Goal: Transaction & Acquisition: Purchase product/service

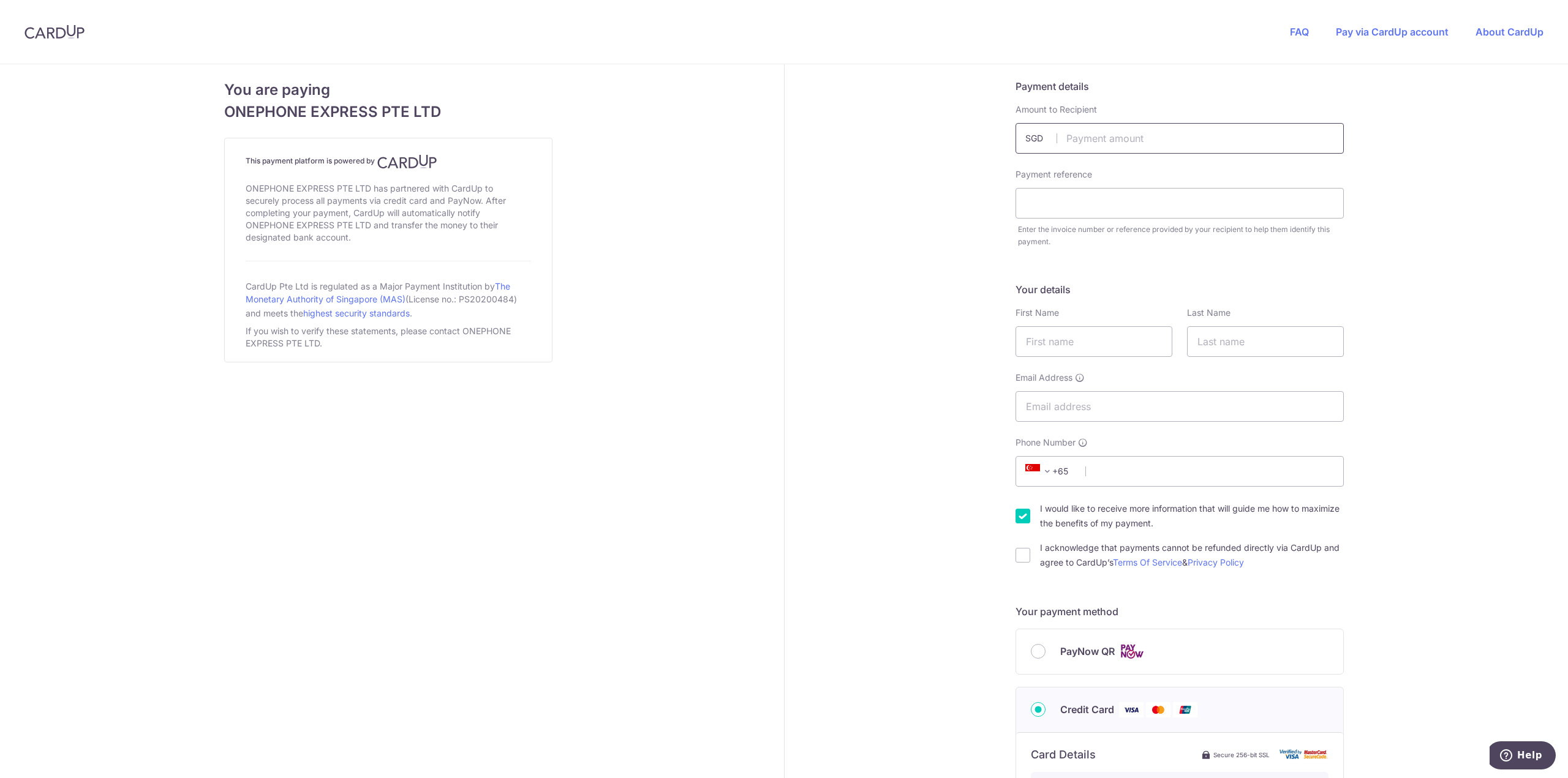
click at [1086, 136] on input "text" at bounding box center [1179, 138] width 328 height 31
type input "1728.00"
click at [1093, 200] on input "text" at bounding box center [1179, 203] width 328 height 31
click at [1069, 208] on input "text" at bounding box center [1179, 203] width 328 height 31
paste input "35381"
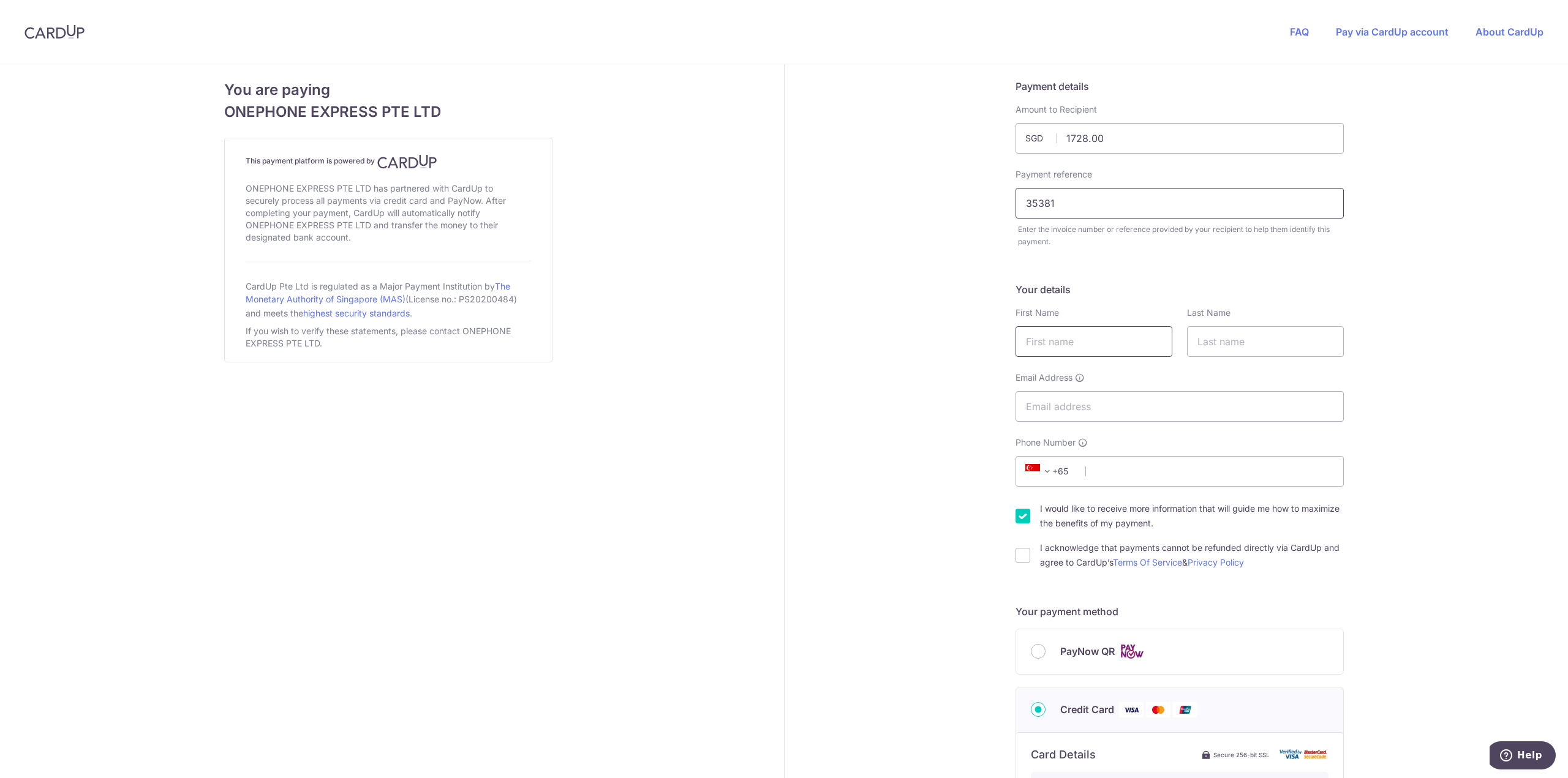
type input "35381"
click at [1113, 347] on input "text" at bounding box center [1093, 341] width 157 height 31
click at [1455, 322] on div "Payment details Amount to Recipient 1728.00 SGD Payment reference 35381 Enter t…" at bounding box center [1180, 658] width 791 height 1188
click at [1046, 344] on input "text" at bounding box center [1093, 341] width 157 height 31
type input "[PERSON_NAME]"
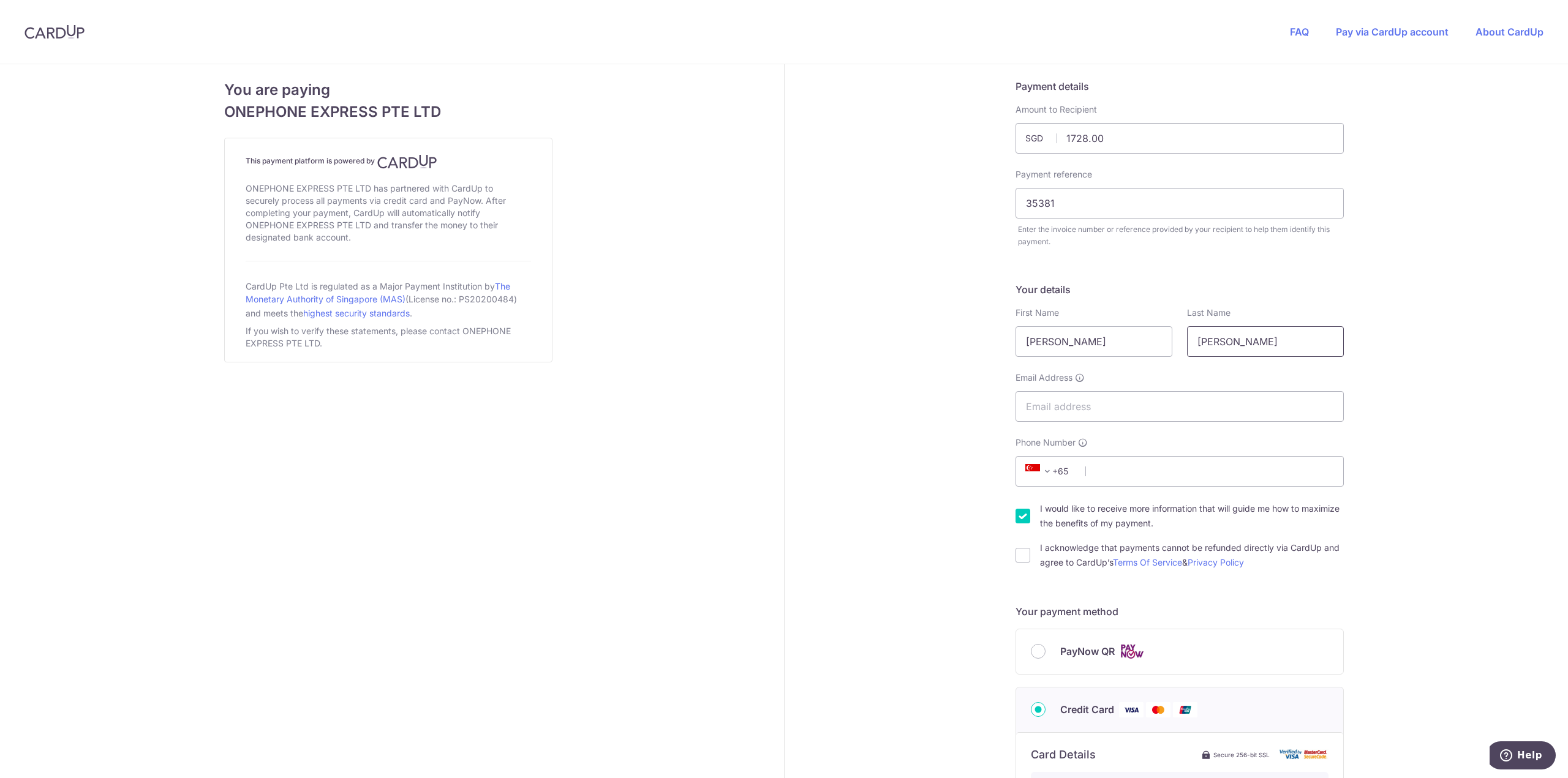
type input "[PERSON_NAME]"
type input "[EMAIL_ADDRESS][DOMAIN_NAME]"
click at [1279, 467] on input "Phone Number" at bounding box center [1179, 471] width 328 height 31
click at [1044, 479] on span "+65" at bounding box center [1050, 471] width 70 height 29
click at [1043, 476] on span at bounding box center [1047, 471] width 15 height 15
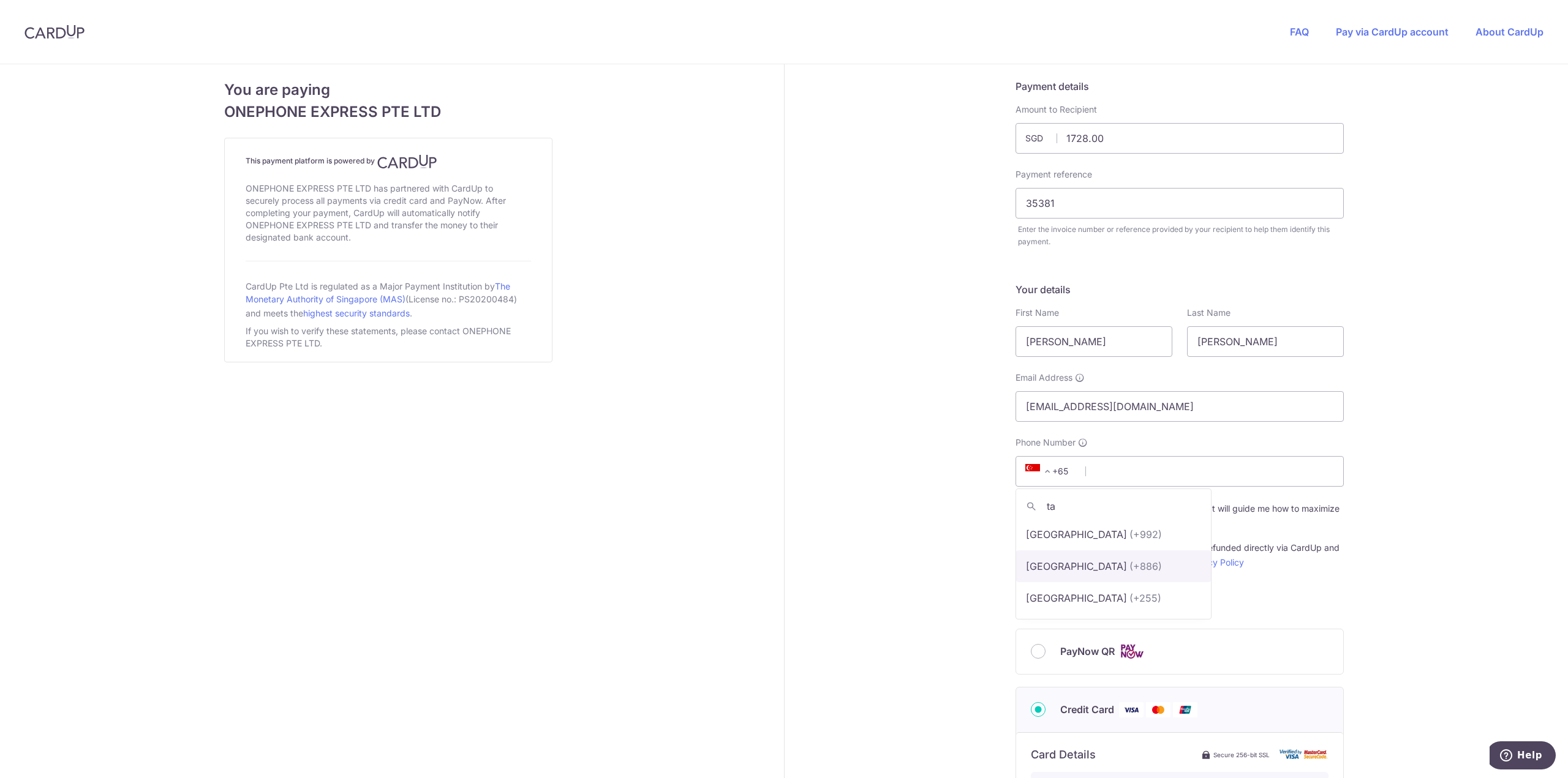
type input "ta"
drag, startPoint x: 1057, startPoint y: 576, endPoint x: 1061, endPoint y: 568, distance: 8.9
select select "228"
click at [1121, 469] on input "Phone Number" at bounding box center [1179, 471] width 328 height 31
type input "988299130"
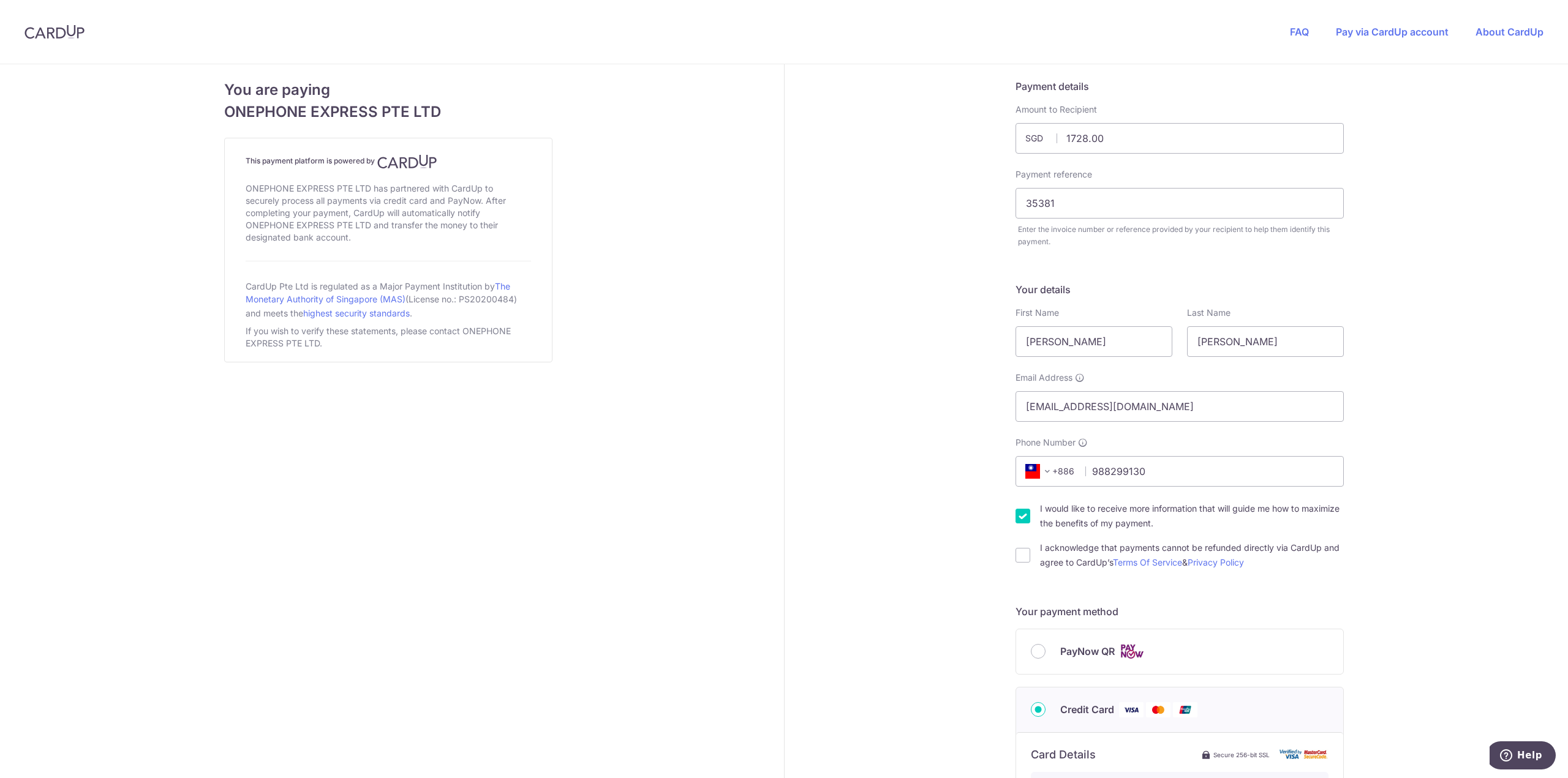
click at [1391, 395] on div "Payment details Amount to Recipient 1728.00 SGD Payment reference 35381 Enter t…" at bounding box center [1180, 658] width 791 height 1188
click at [1018, 514] on input "I would like to receive more information that will guide me how to maximize the…" at bounding box center [1022, 516] width 15 height 15
checkbox input "false"
click at [1022, 554] on input "I acknowledge that payments cannot be refunded directly via CardUp and agree to…" at bounding box center [1022, 555] width 15 height 15
checkbox input "true"
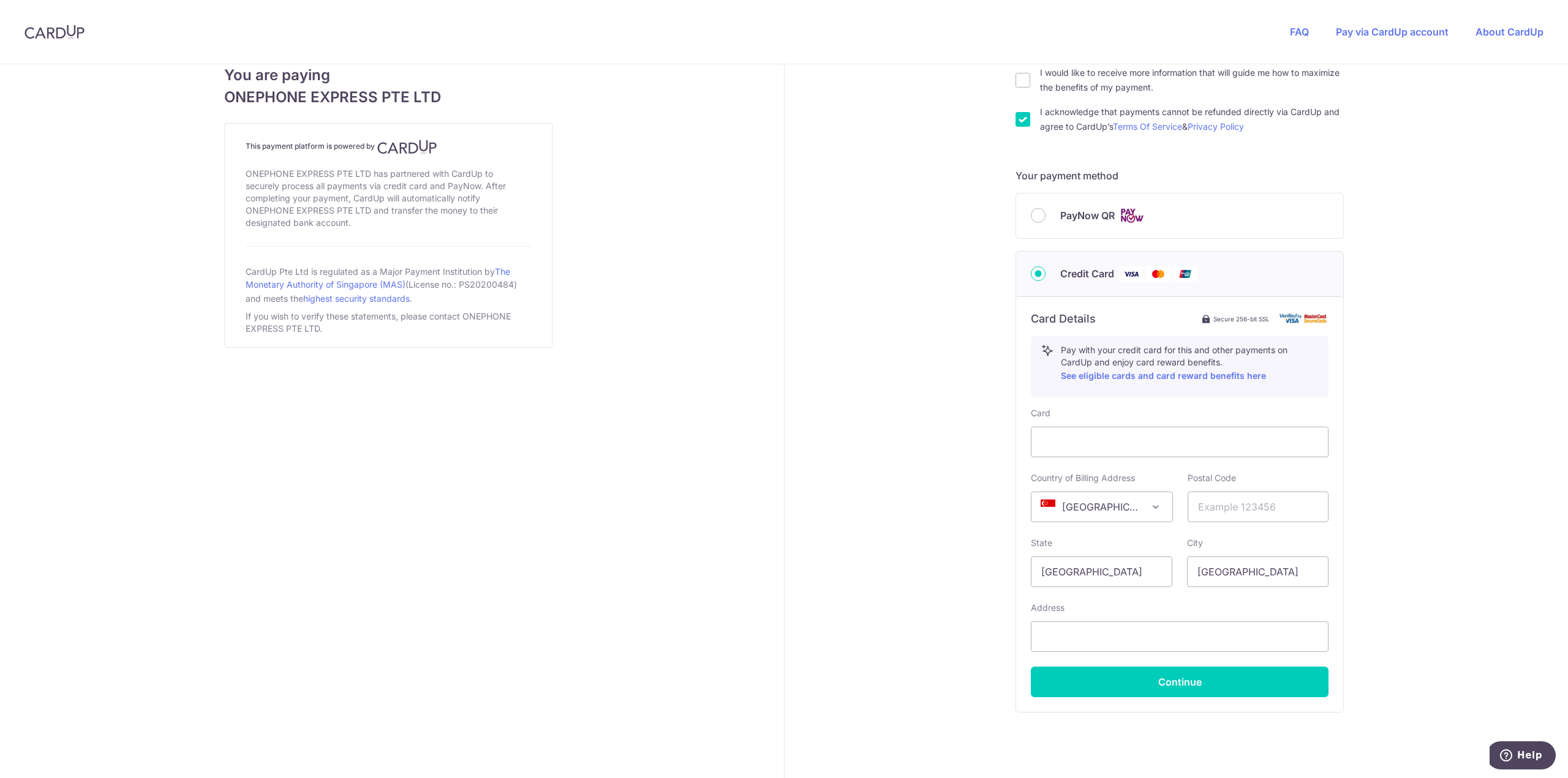
scroll to position [472, 0]
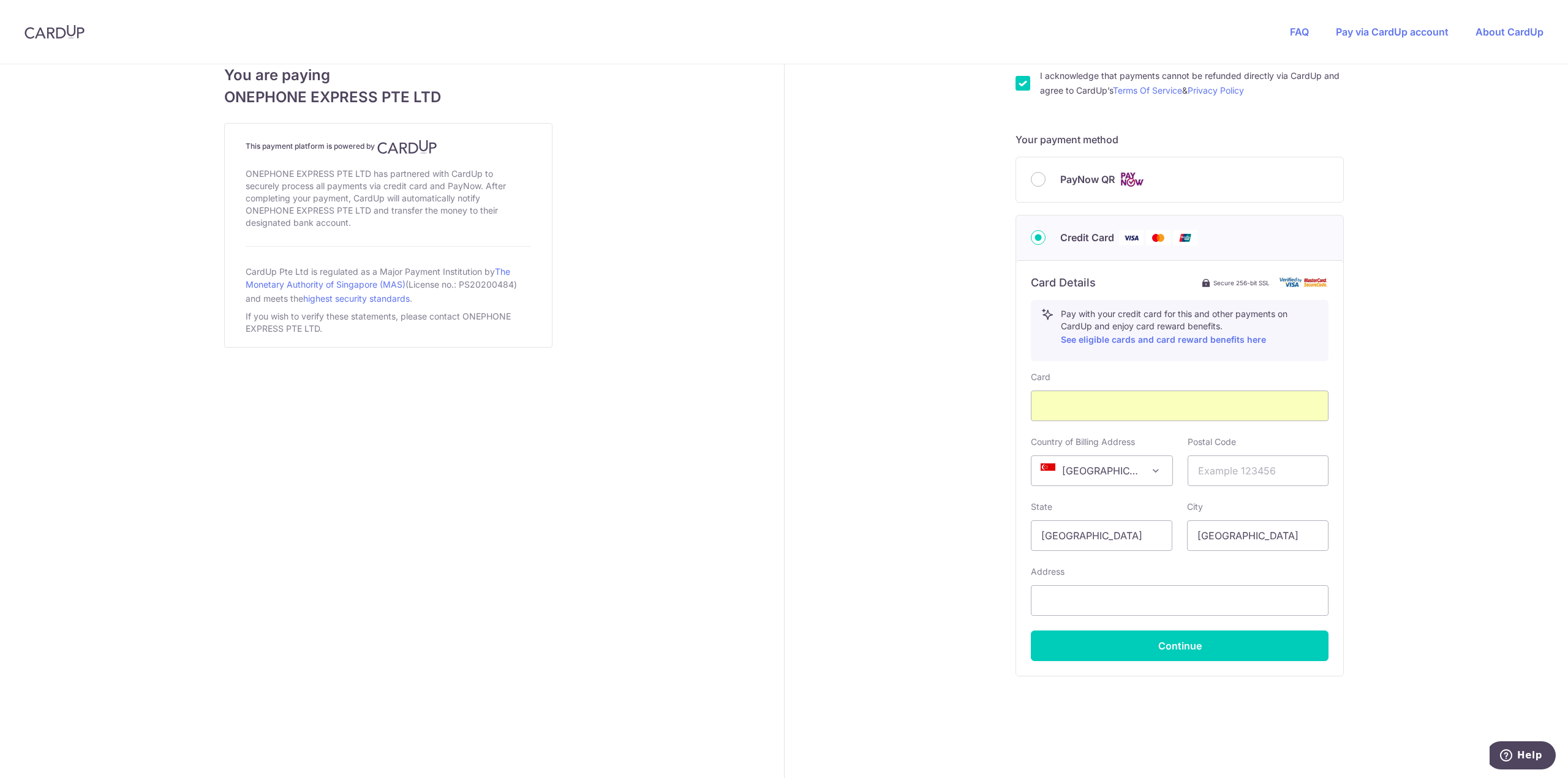
click at [1151, 471] on span at bounding box center [1156, 471] width 15 height 15
select select "TW"
click at [1233, 475] on input "text" at bounding box center [1258, 471] width 142 height 31
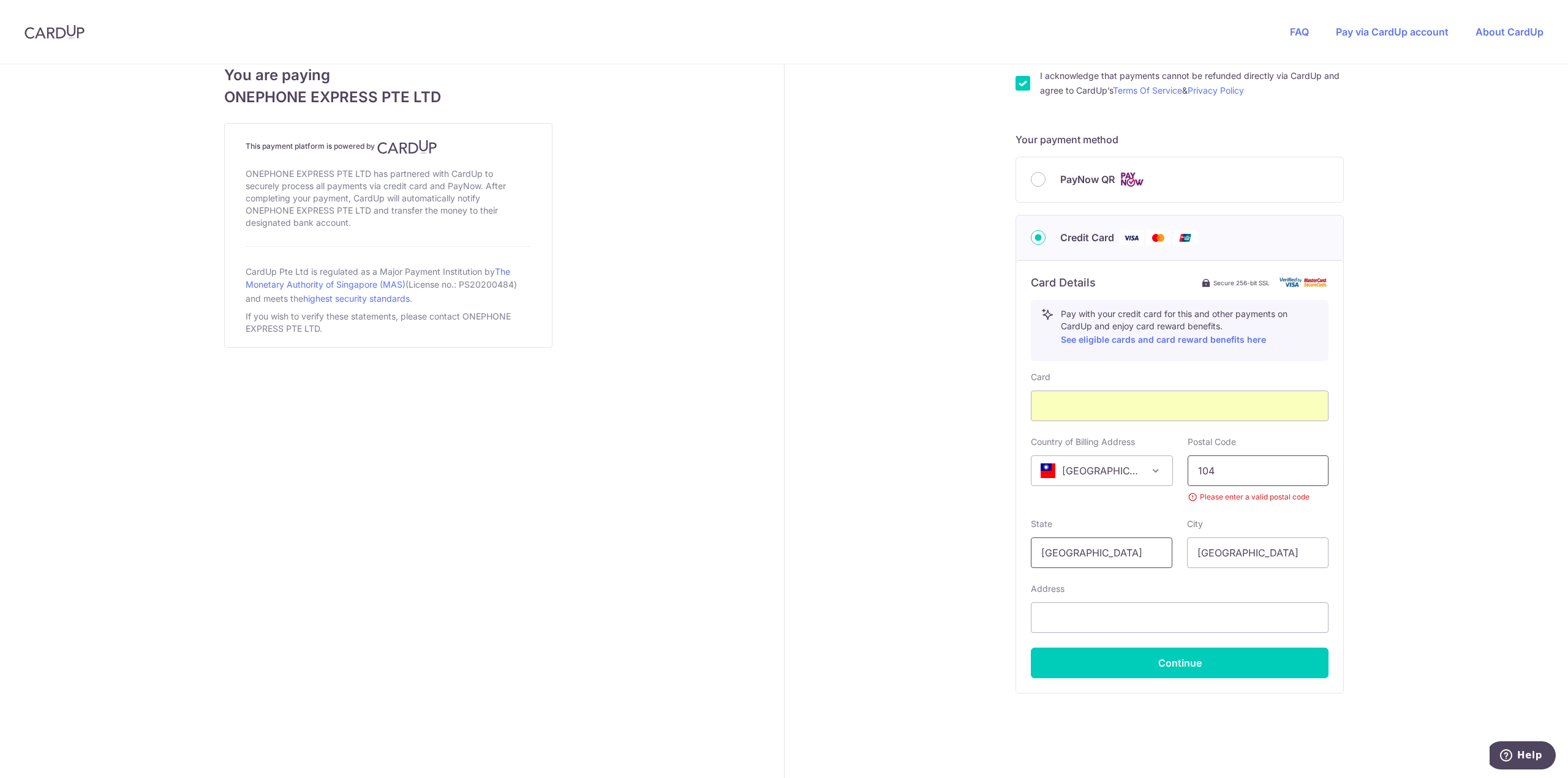
type input "104"
click at [1125, 543] on input "[GEOGRAPHIC_DATA]" at bounding box center [1102, 552] width 142 height 31
drag, startPoint x: 1124, startPoint y: 546, endPoint x: 732, endPoint y: 537, distance: 392.1
click at [732, 537] on div "You are paying ONEPHONE EXPRESS PTE LTD This payment platform is powered by ONE…" at bounding box center [784, 195] width 1582 height 1205
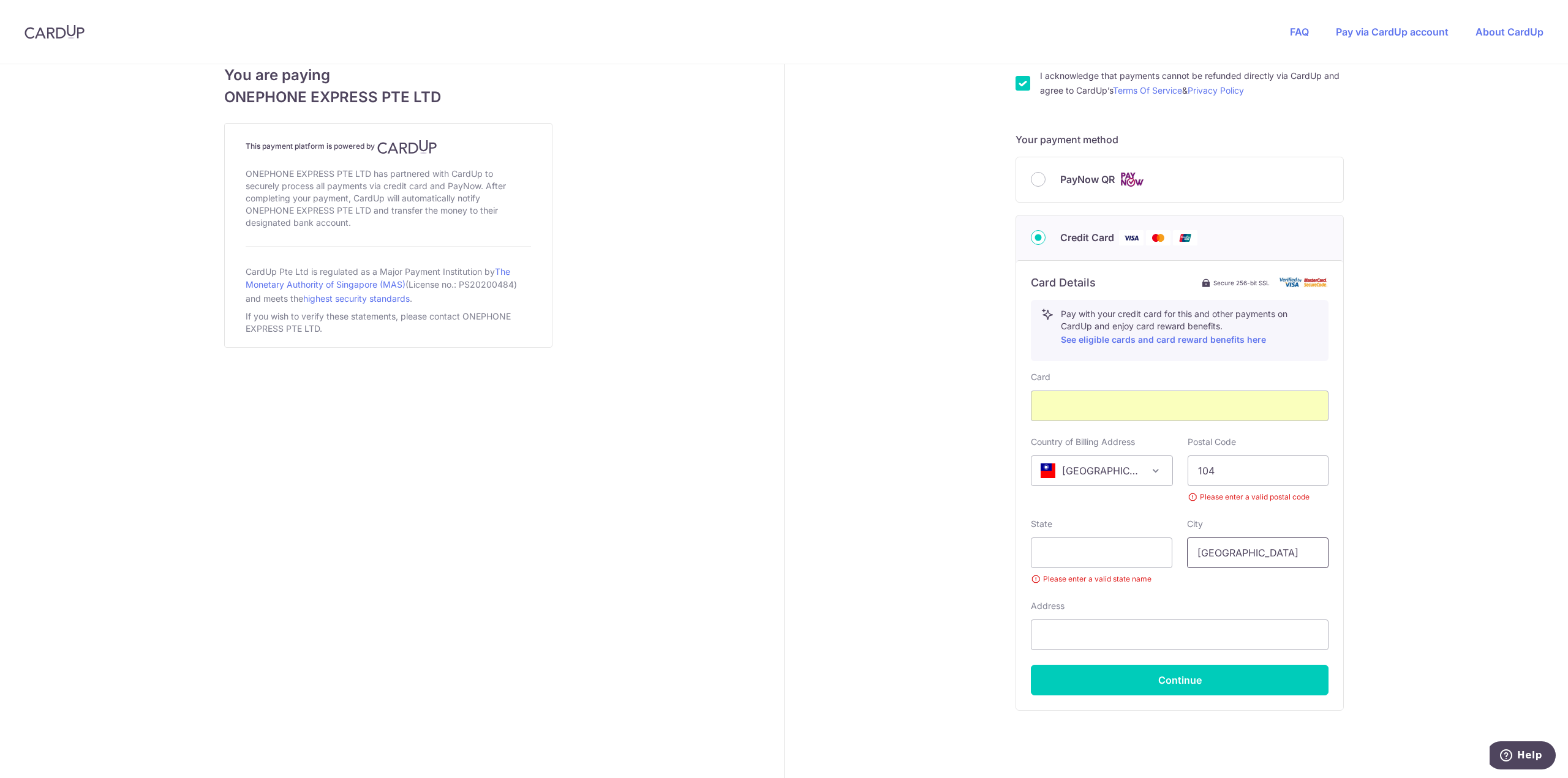
type input "[GEOGRAPHIC_DATA]"
click at [1089, 551] on input "text" at bounding box center [1102, 552] width 142 height 31
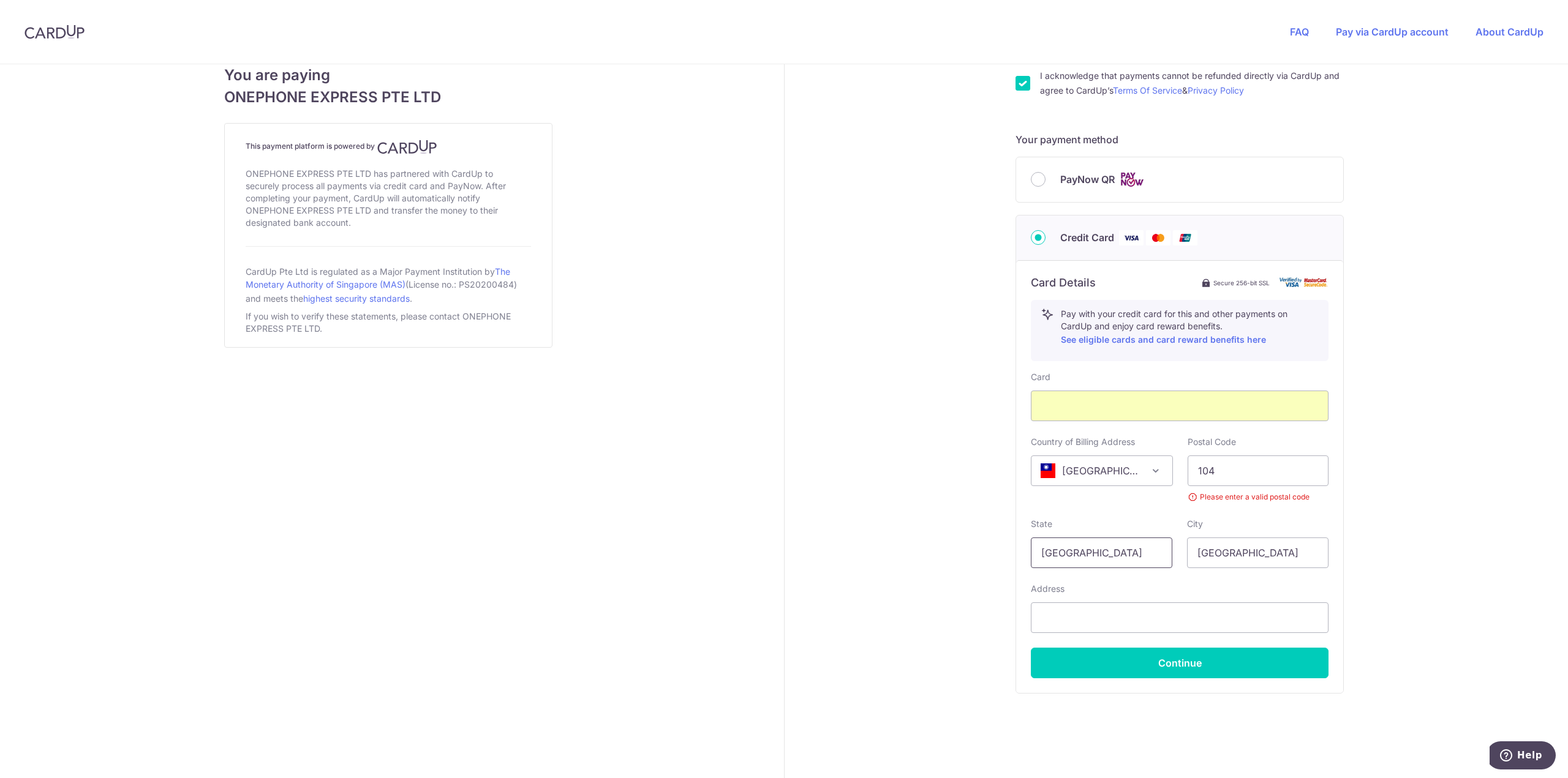
type input "[GEOGRAPHIC_DATA]"
click at [1083, 617] on input "text" at bounding box center [1180, 617] width 298 height 31
type input "[STREET_ADDRESS]"
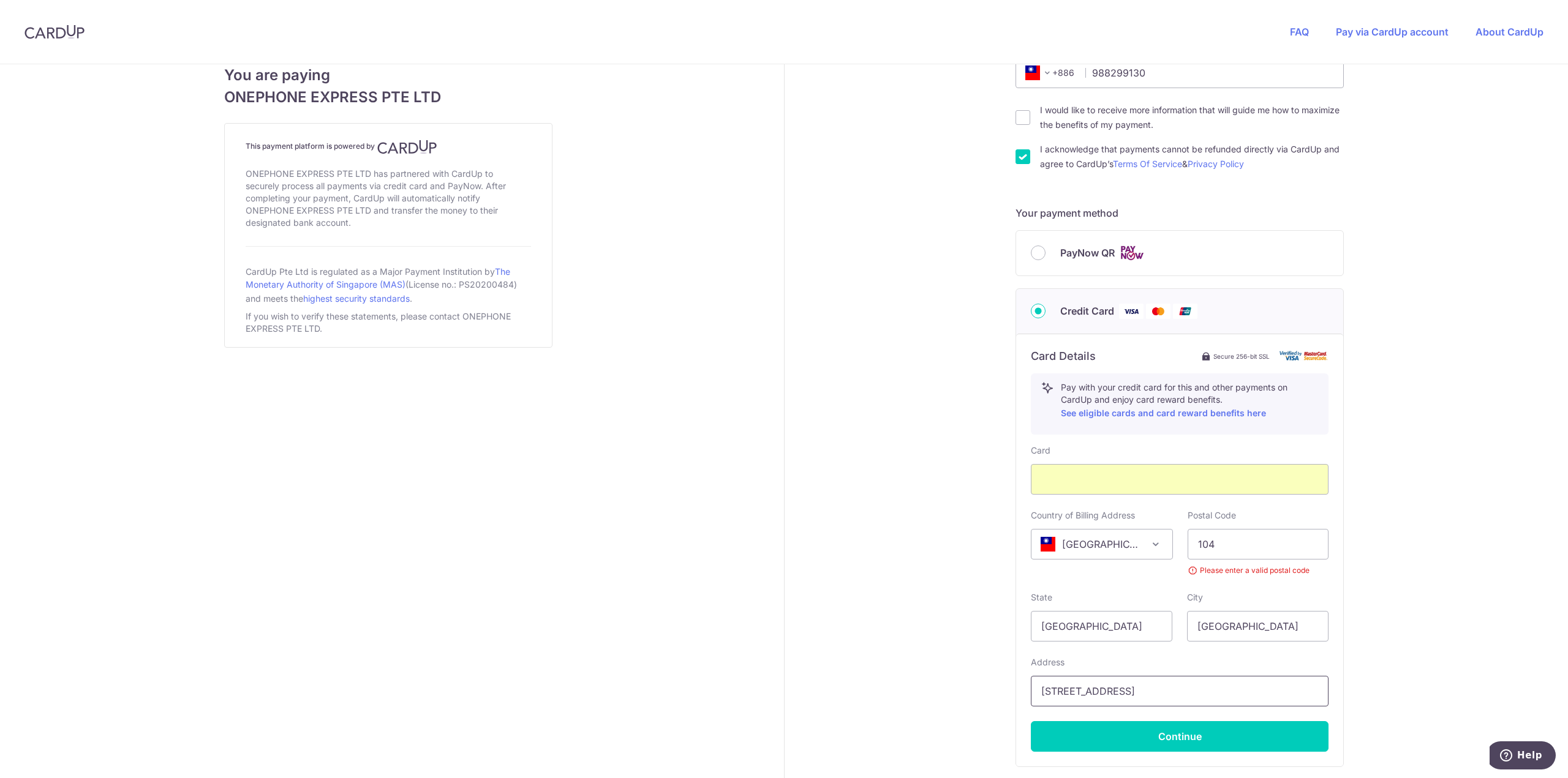
scroll to position [489, 0]
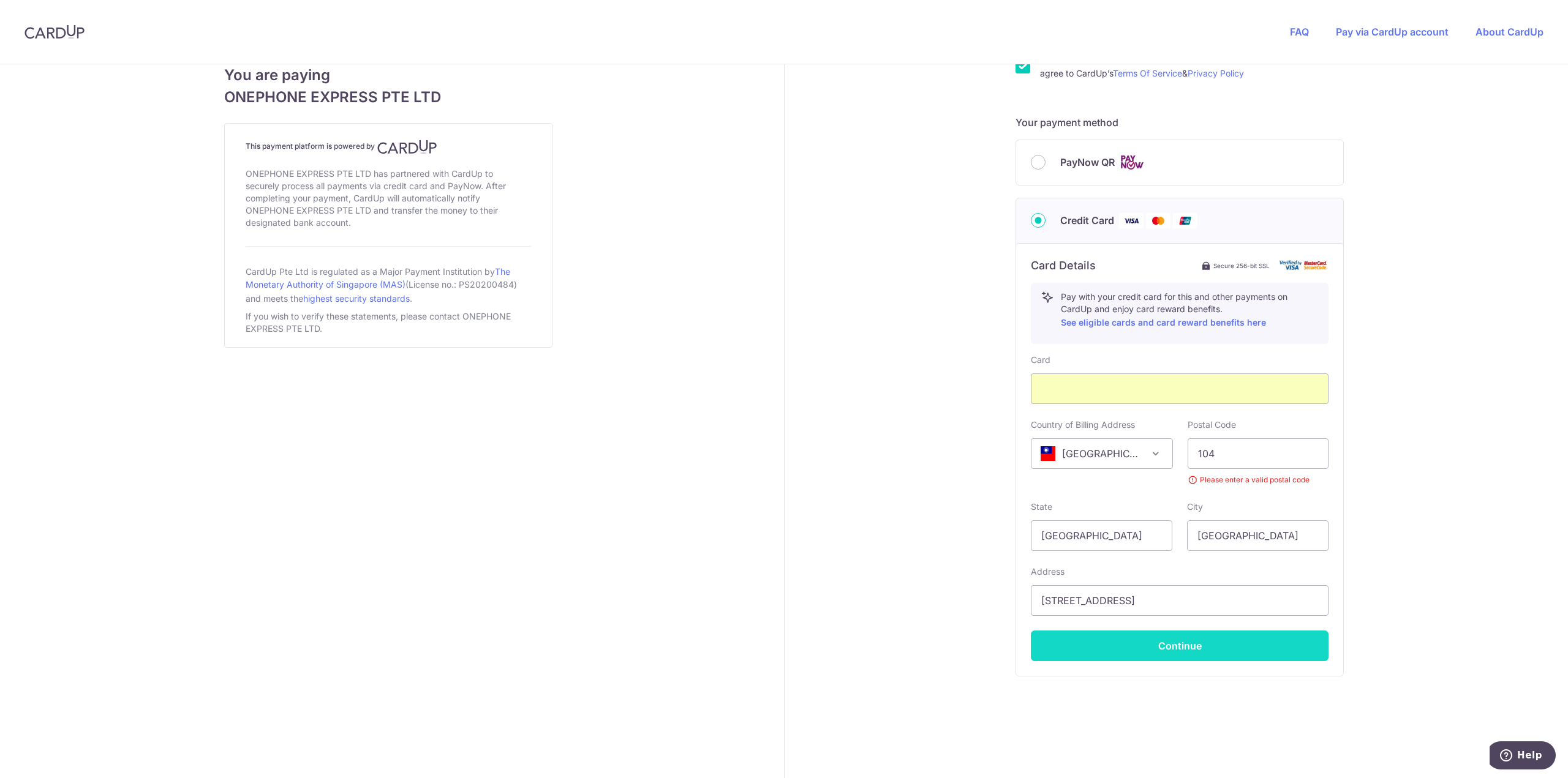
click at [1162, 643] on button "Continue" at bounding box center [1180, 645] width 298 height 31
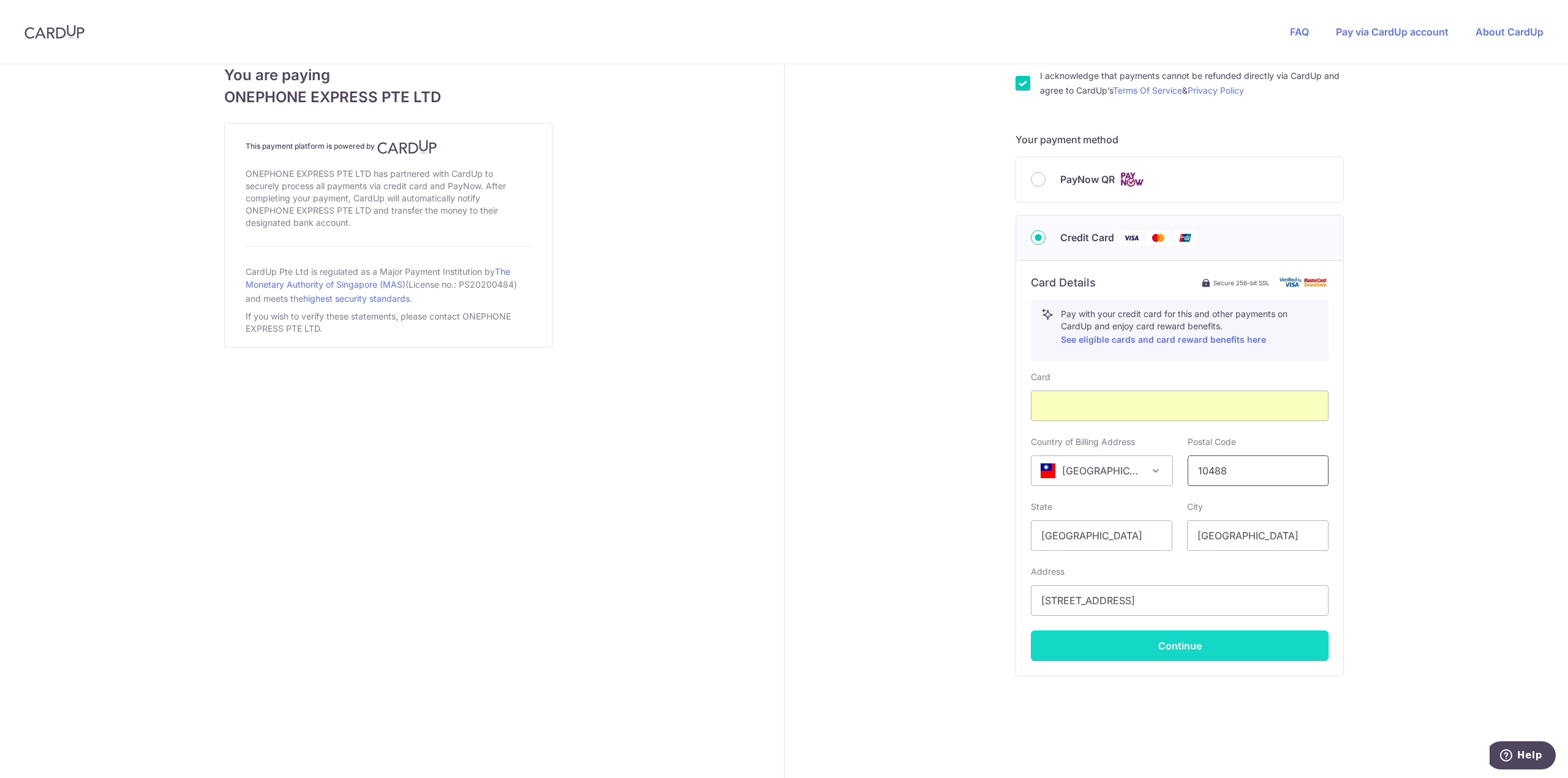
type input "10488"
click at [1180, 640] on button "Continue" at bounding box center [1180, 645] width 298 height 31
type input "**** 0709"
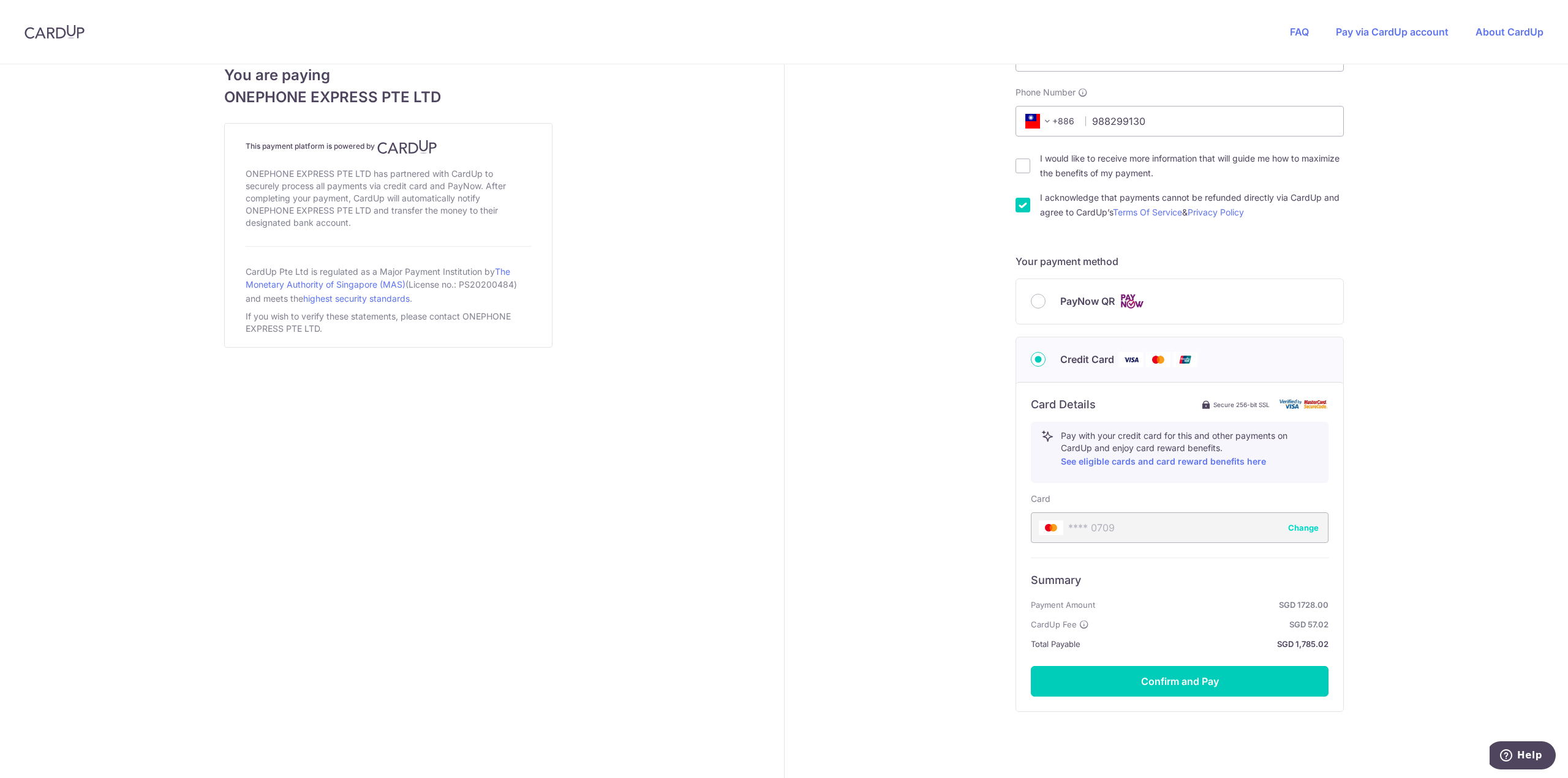
scroll to position [385, 0]
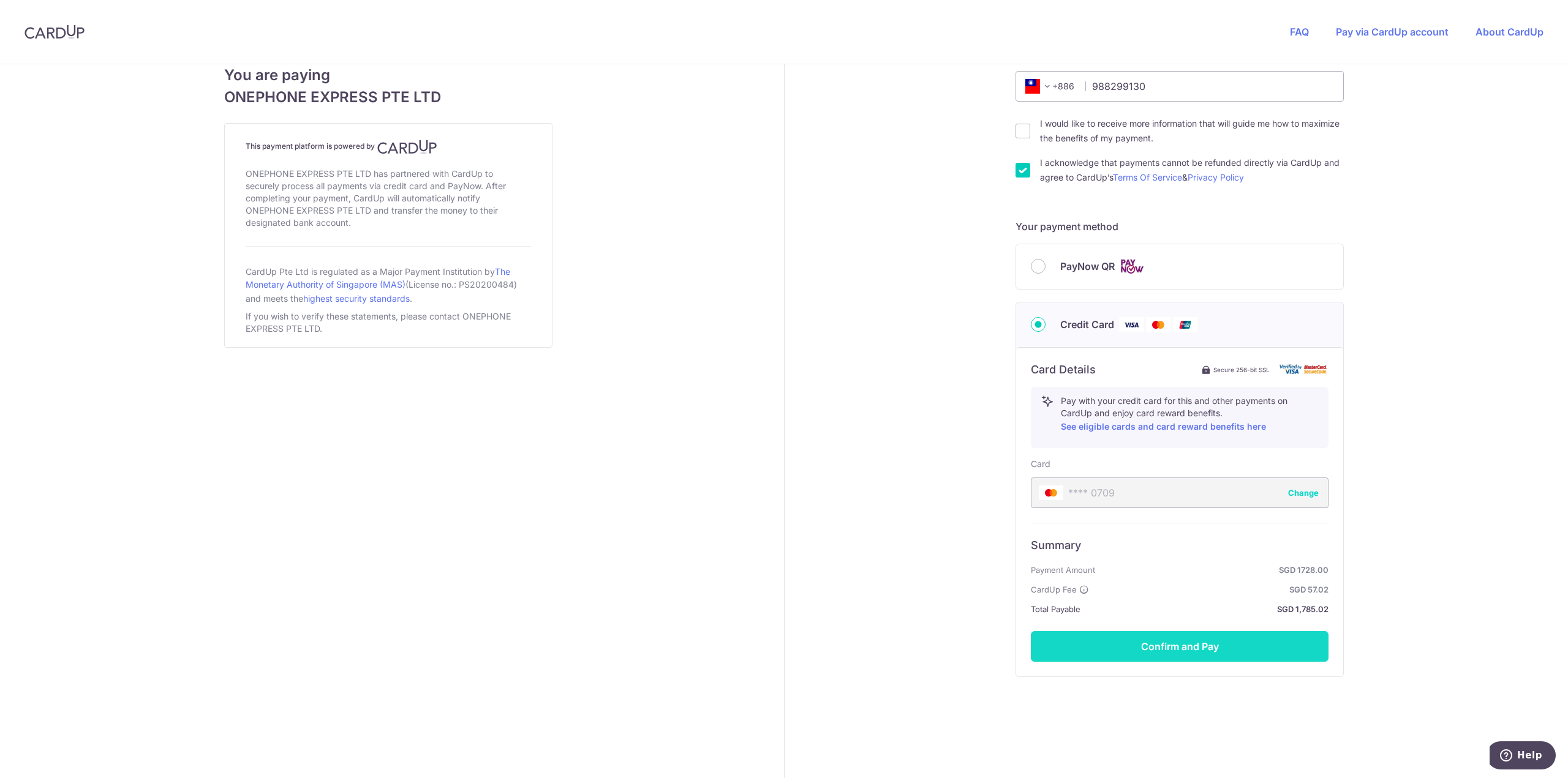
click at [1187, 643] on button "Confirm and Pay" at bounding box center [1180, 646] width 298 height 31
